Goal: Use online tool/utility: Utilize a website feature to perform a specific function

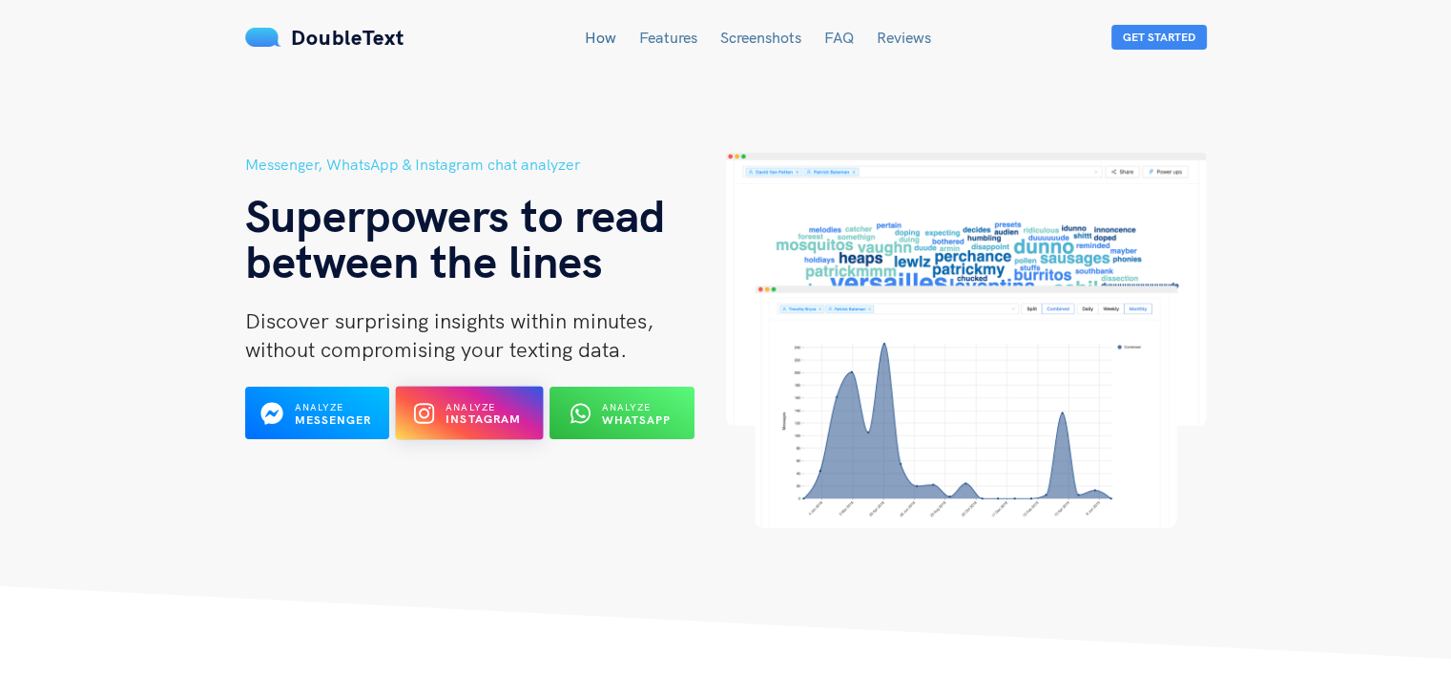
click at [443, 430] on button "Analyze Instagram" at bounding box center [470, 412] width 148 height 53
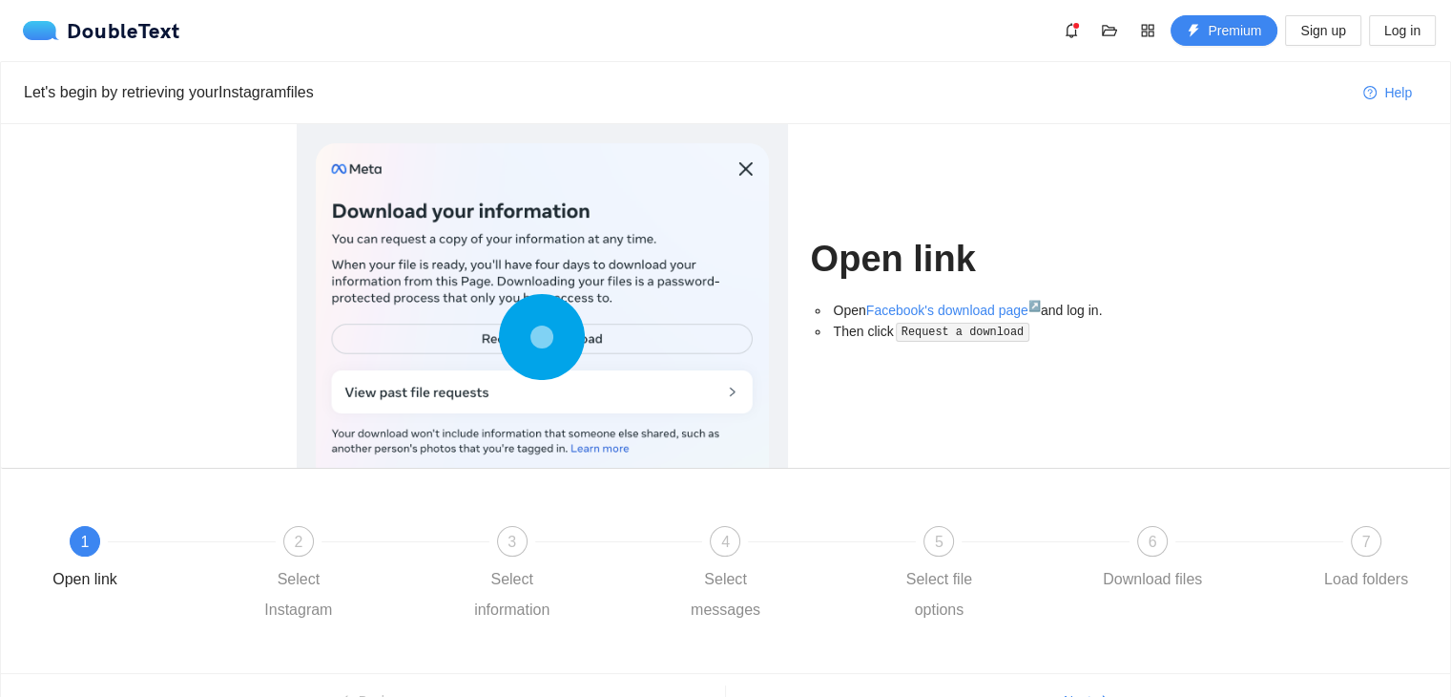
click at [595, 333] on div at bounding box center [542, 341] width 453 height 396
click at [593, 341] on div at bounding box center [542, 341] width 453 height 396
click at [542, 337] on circle at bounding box center [542, 337] width 0 height 0
click at [503, 343] on icon at bounding box center [542, 337] width 86 height 86
click at [553, 338] on icon at bounding box center [542, 337] width 86 height 86
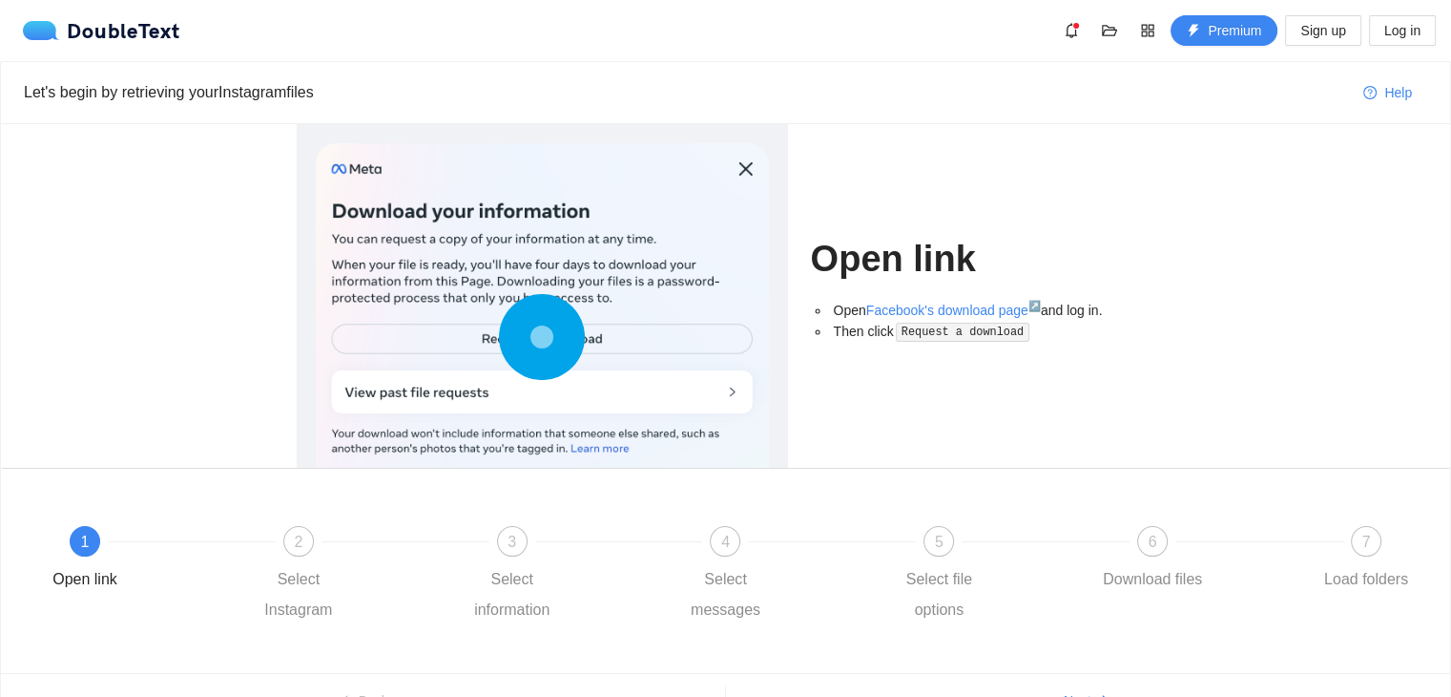
click at [553, 338] on icon at bounding box center [542, 337] width 86 height 86
click at [542, 337] on circle at bounding box center [542, 337] width 0 height 0
click at [313, 564] on div "Select Instagram" at bounding box center [298, 594] width 111 height 61
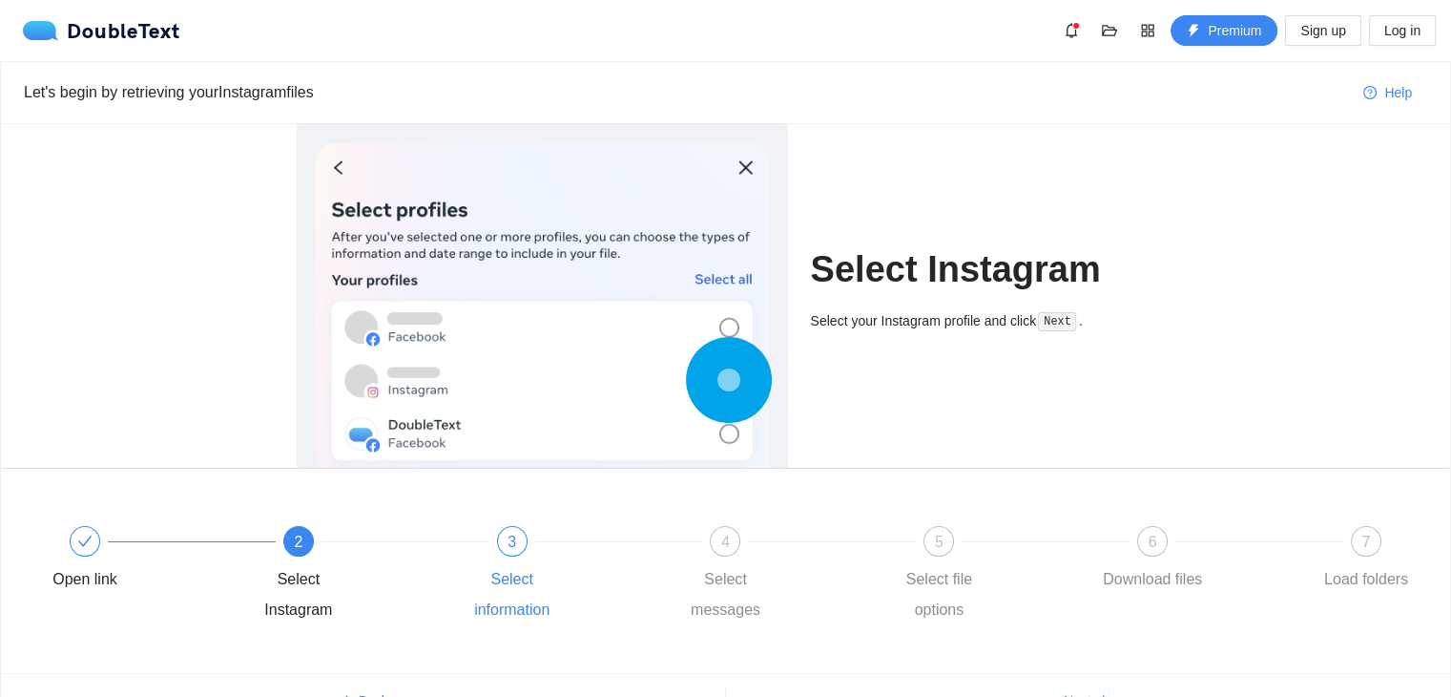
click at [519, 572] on div "Select information" at bounding box center [512, 594] width 111 height 61
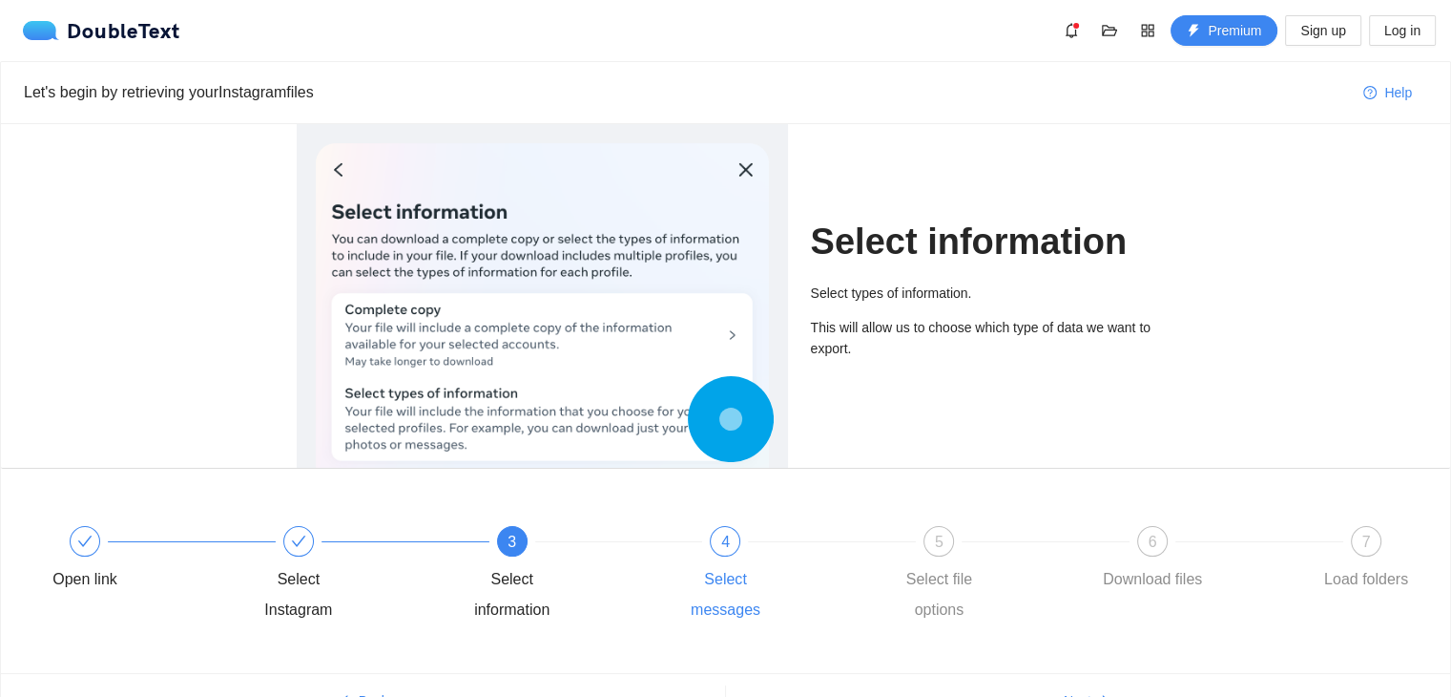
click at [695, 570] on div "Select messages" at bounding box center [725, 594] width 111 height 61
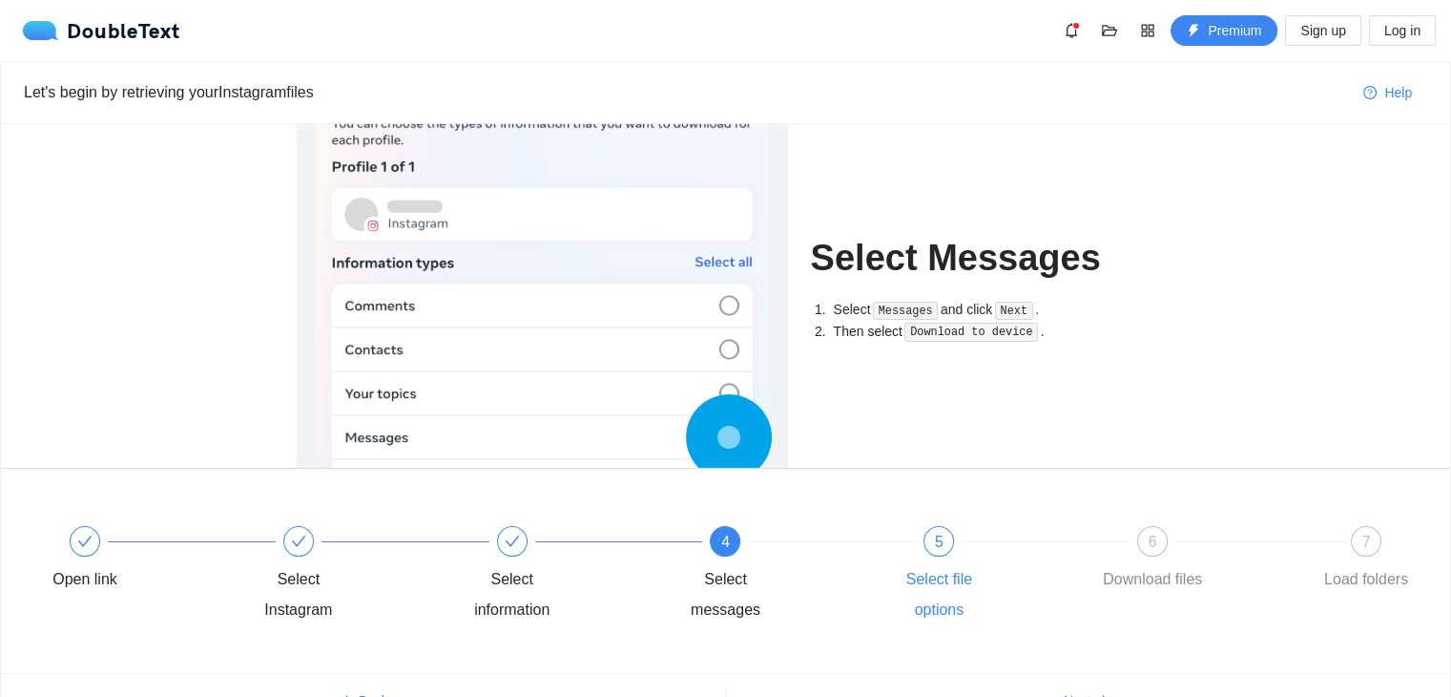
click at [947, 575] on div "Select file options" at bounding box center [939, 594] width 111 height 61
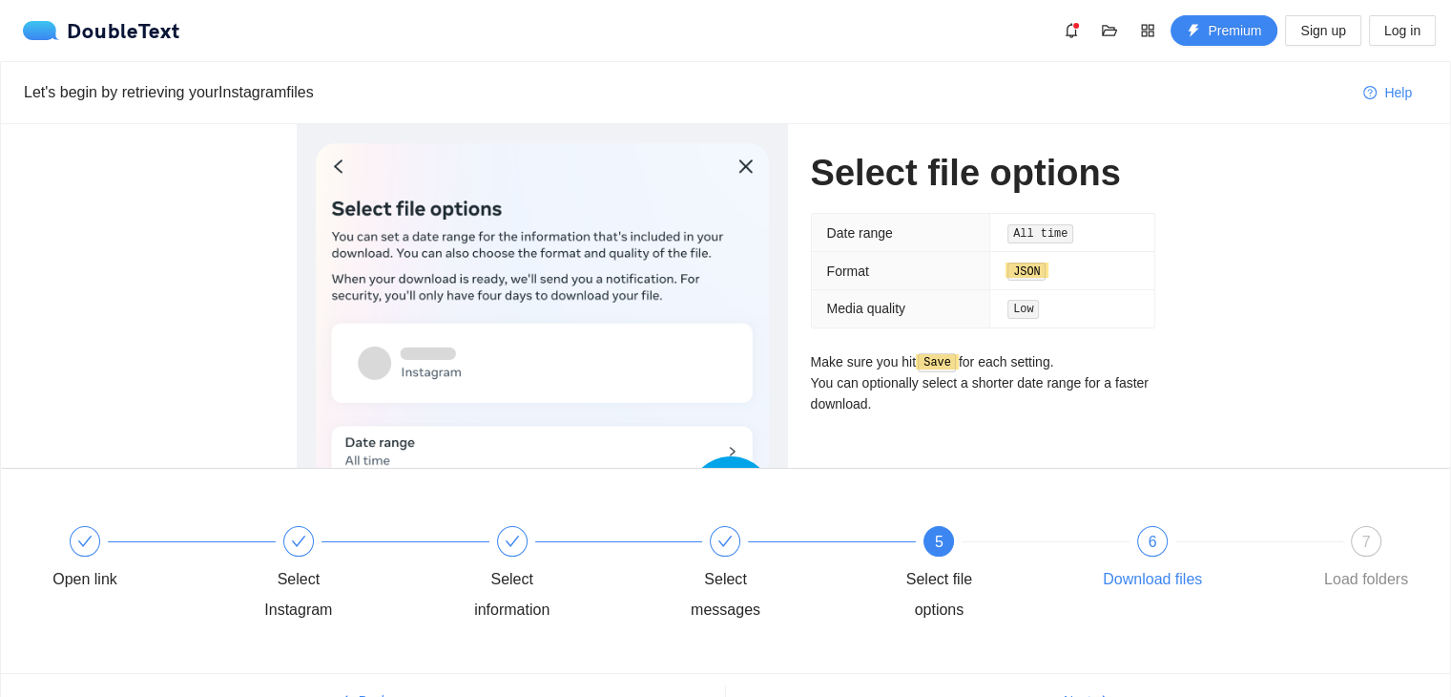
click at [1169, 543] on div at bounding box center [1260, 541] width 214 height 8
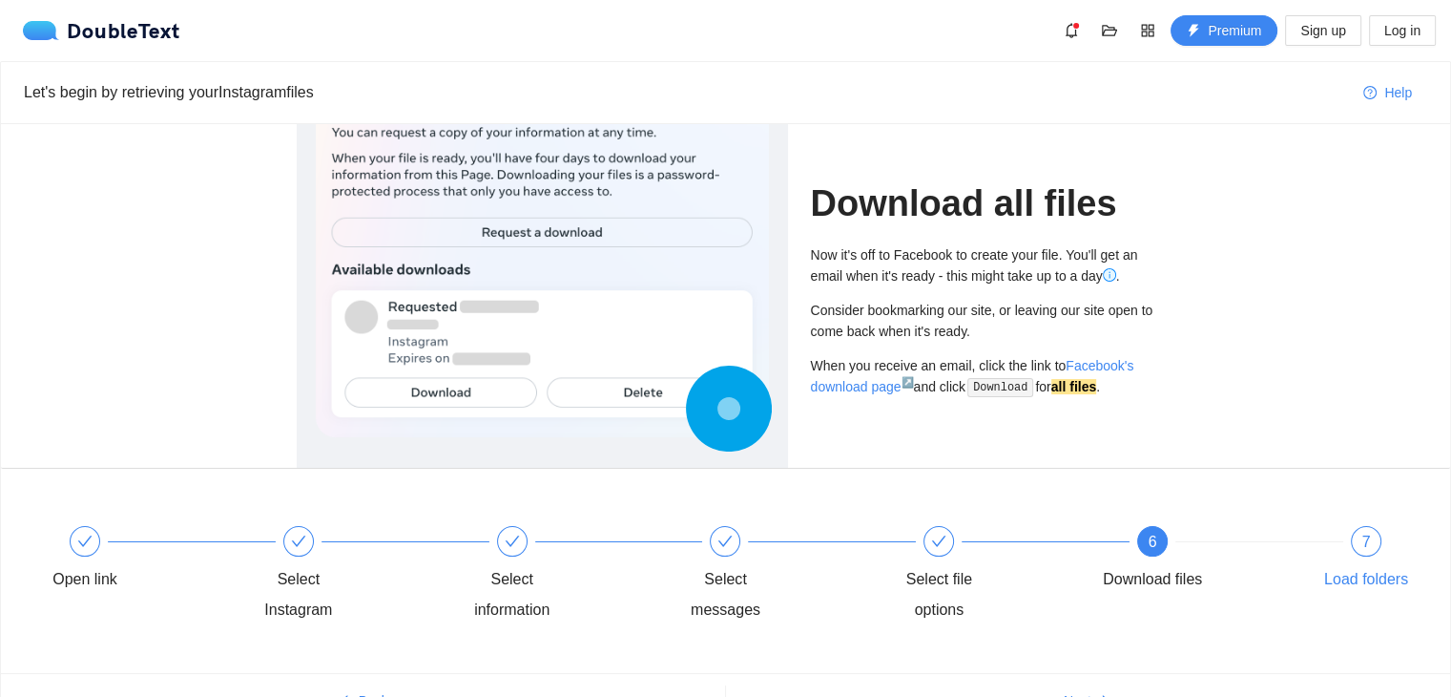
click at [1385, 558] on div "7 Load folders" at bounding box center [1366, 560] width 111 height 69
